Goal: Task Accomplishment & Management: Use online tool/utility

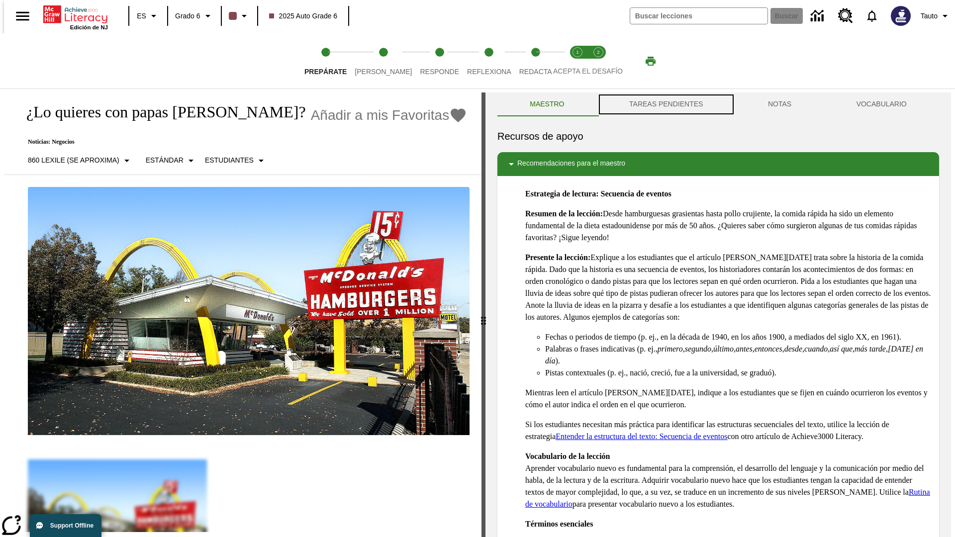
click at [665, 104] on button "TAREAS PENDIENTES" at bounding box center [666, 105] width 139 height 24
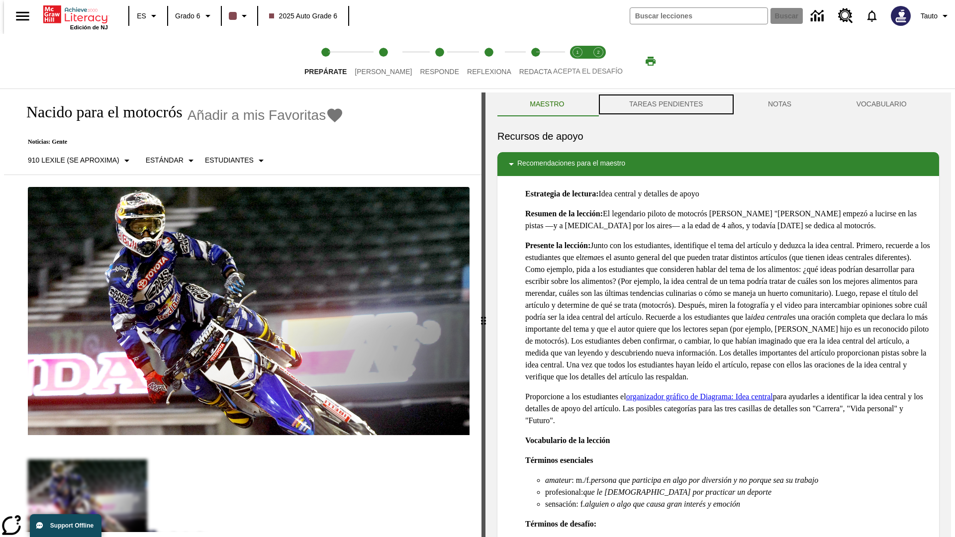
click at [665, 104] on button "TAREAS PENDIENTES" at bounding box center [666, 105] width 139 height 24
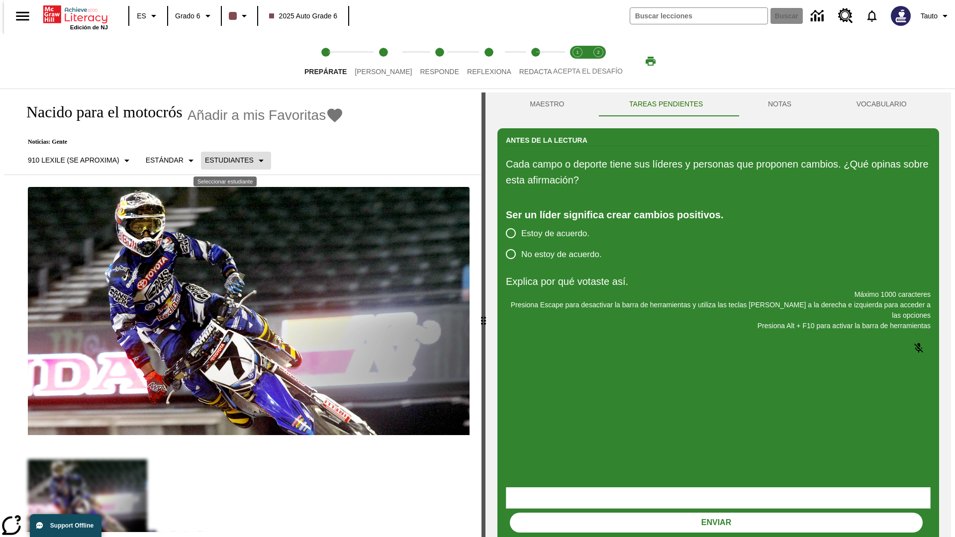
click at [228, 160] on p "Estudiantes" at bounding box center [229, 160] width 49 height 10
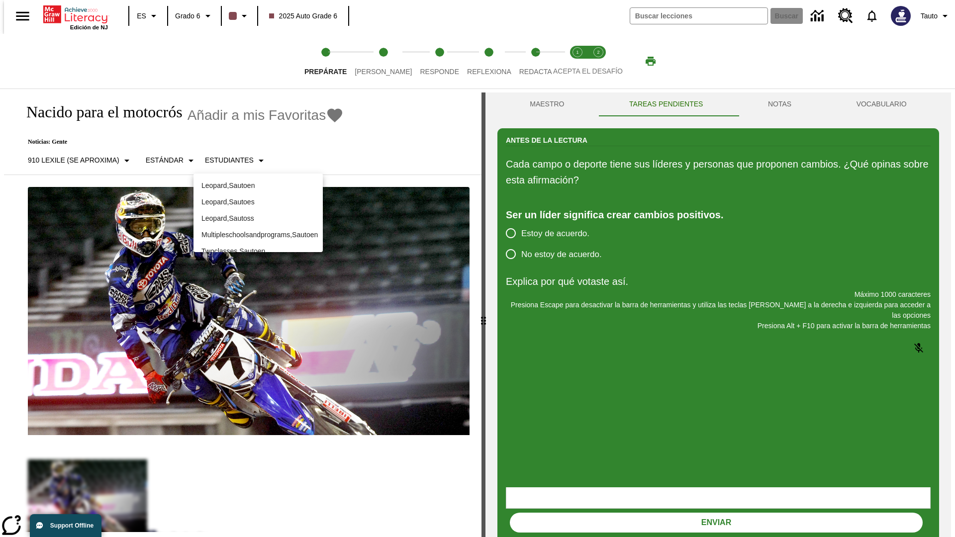
click at [258, 202] on p "Leopard , Sautoes" at bounding box center [258, 202] width 113 height 10
